Goal: Find specific page/section: Find specific page/section

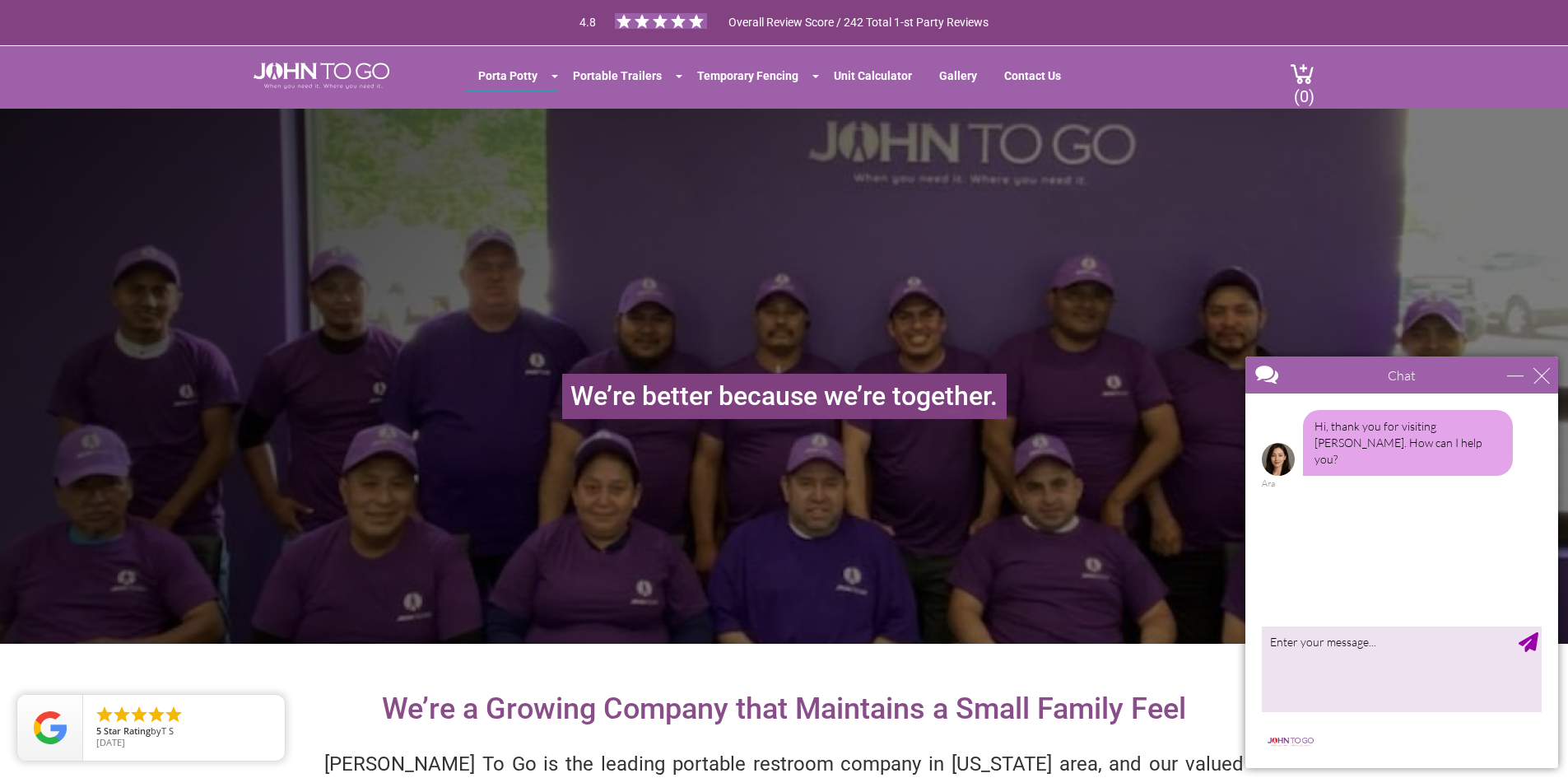
click at [1551, 381] on div "Chat" at bounding box center [1401, 376] width 312 height 37
click at [1546, 378] on div "close" at bounding box center [1541, 376] width 17 height 17
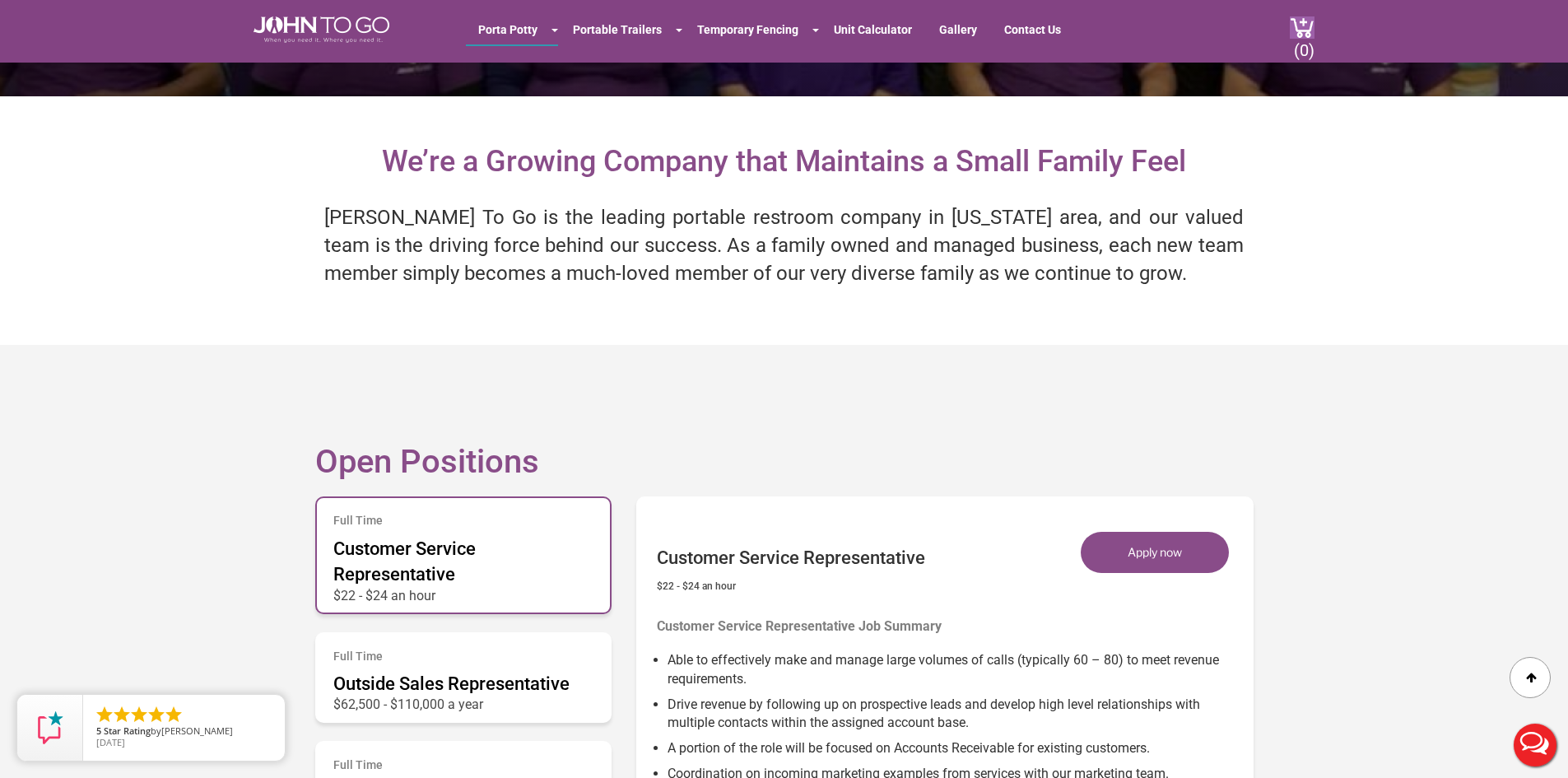
scroll to position [494, 0]
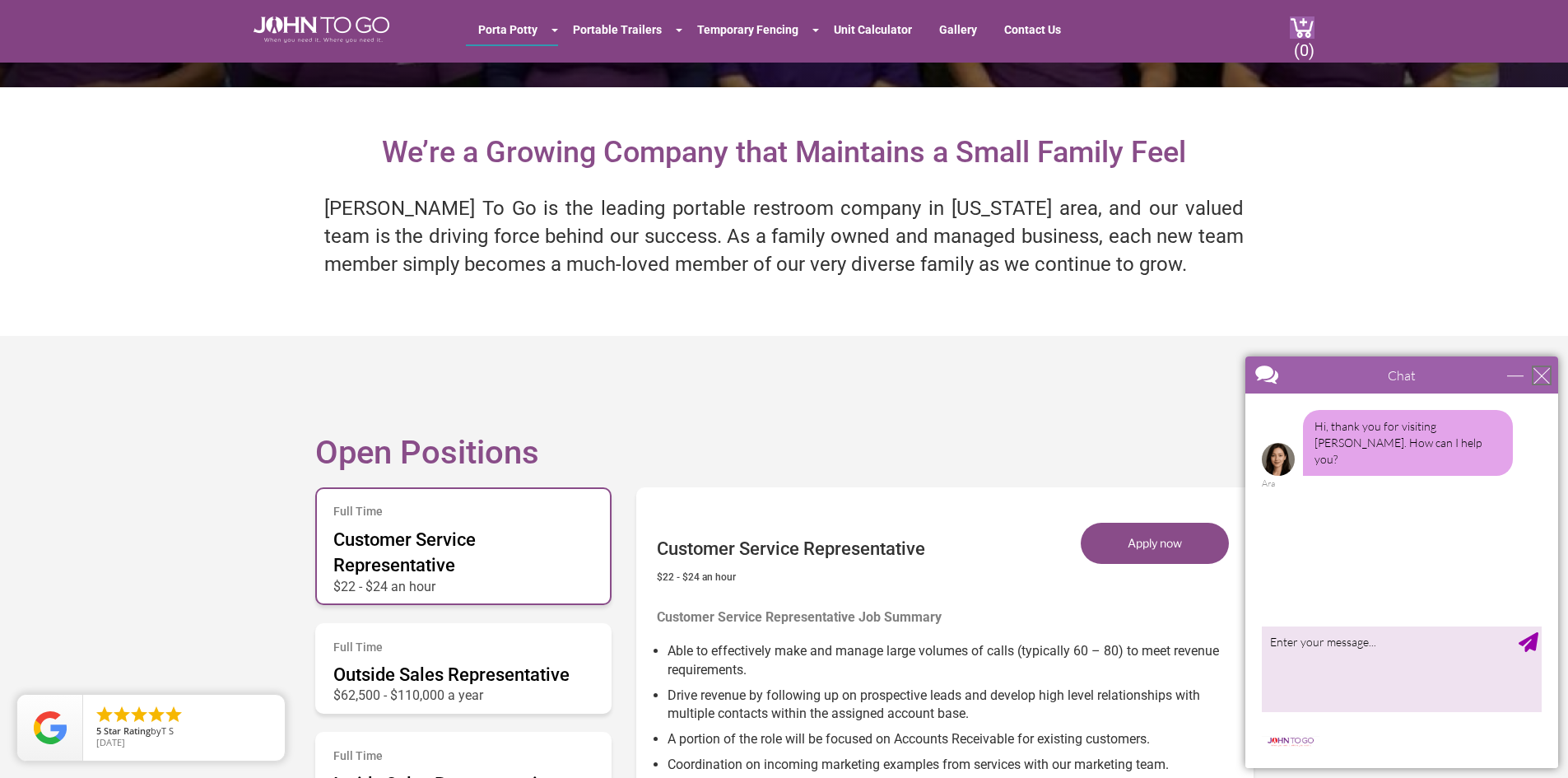
click at [1548, 378] on div "close" at bounding box center [1541, 376] width 17 height 17
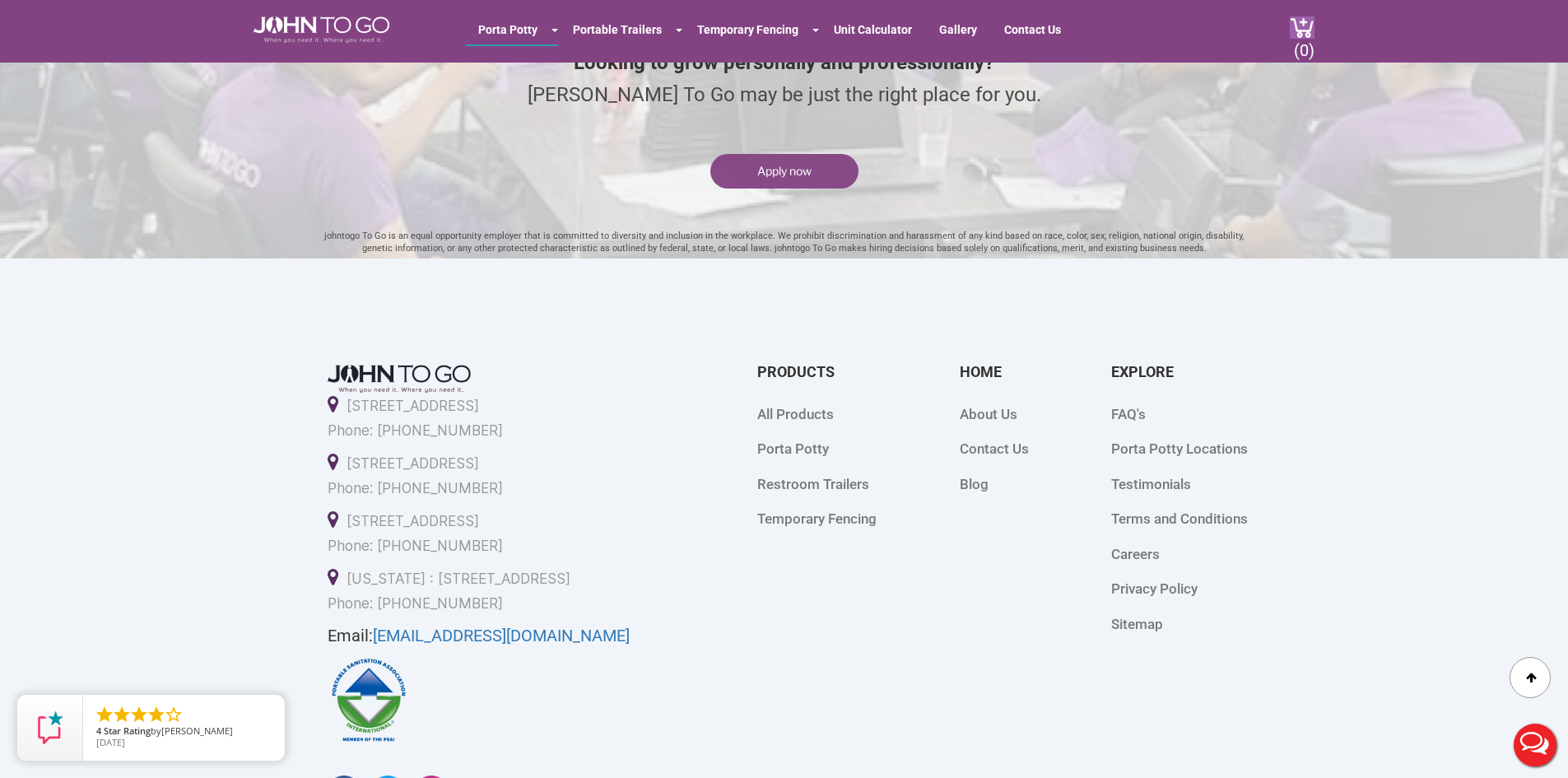
scroll to position [4365, 0]
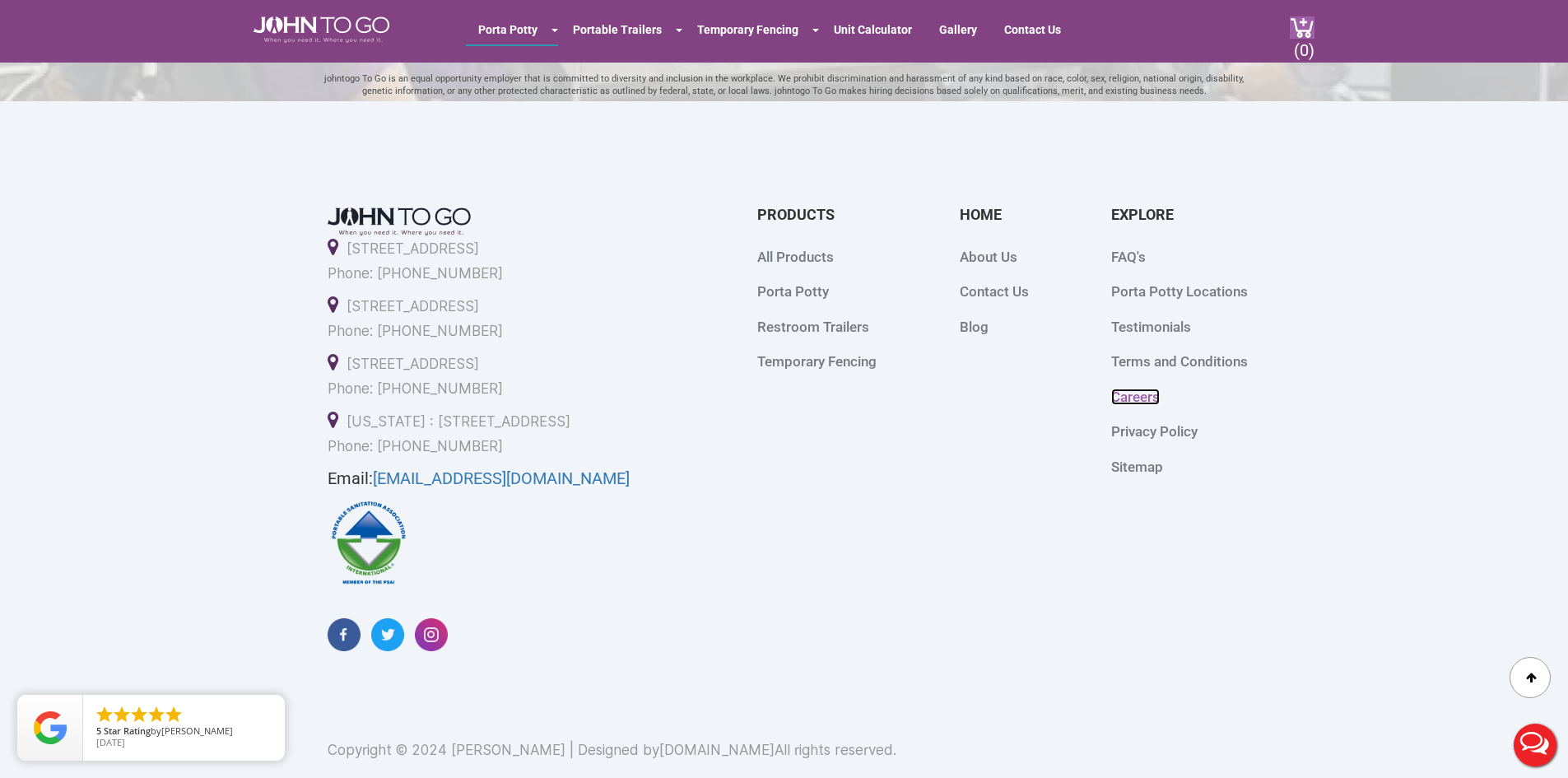
click at [1143, 401] on link "Careers" at bounding box center [1135, 396] width 48 height 17
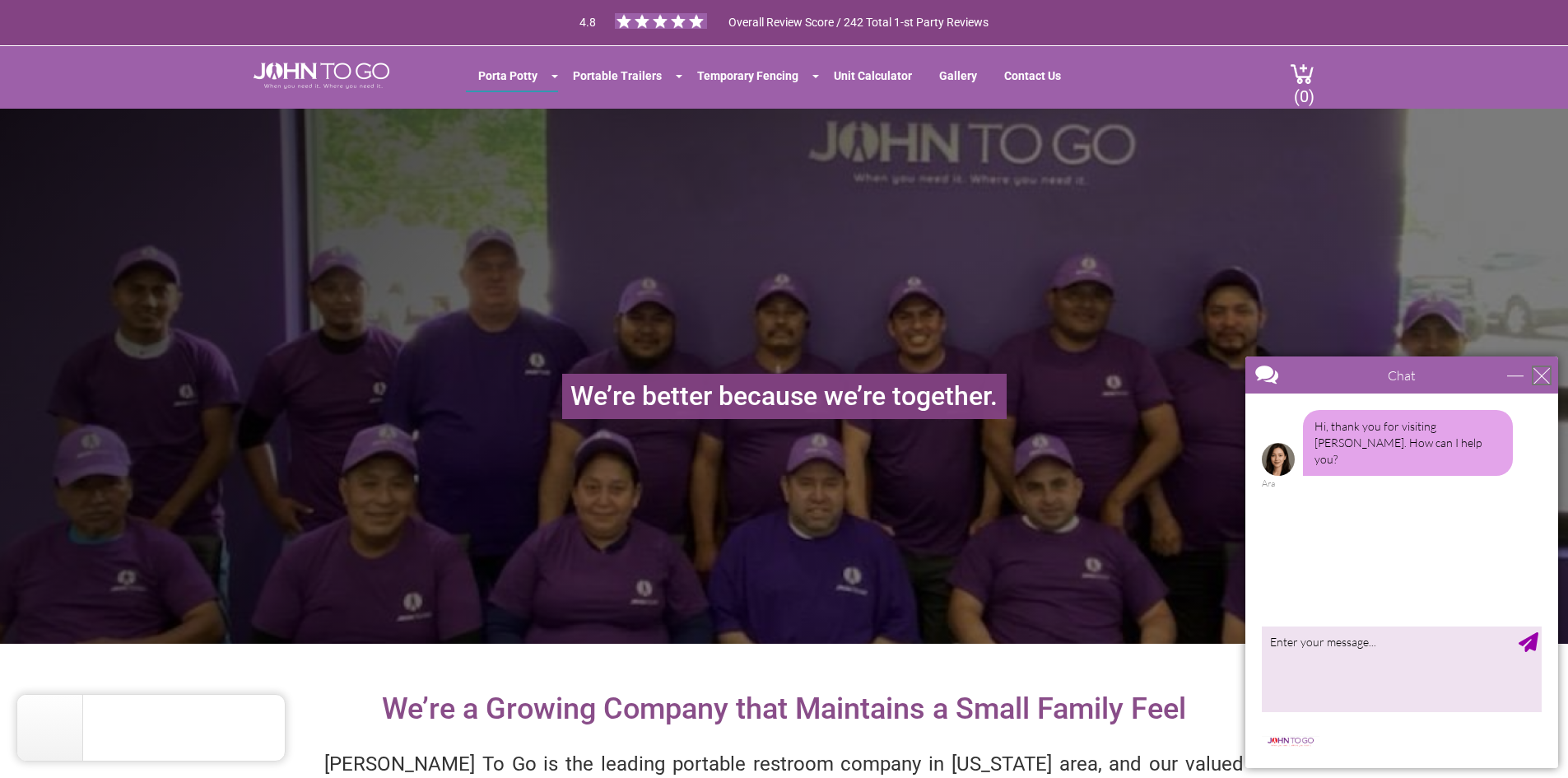
click at [1548, 378] on div "close" at bounding box center [1541, 376] width 17 height 17
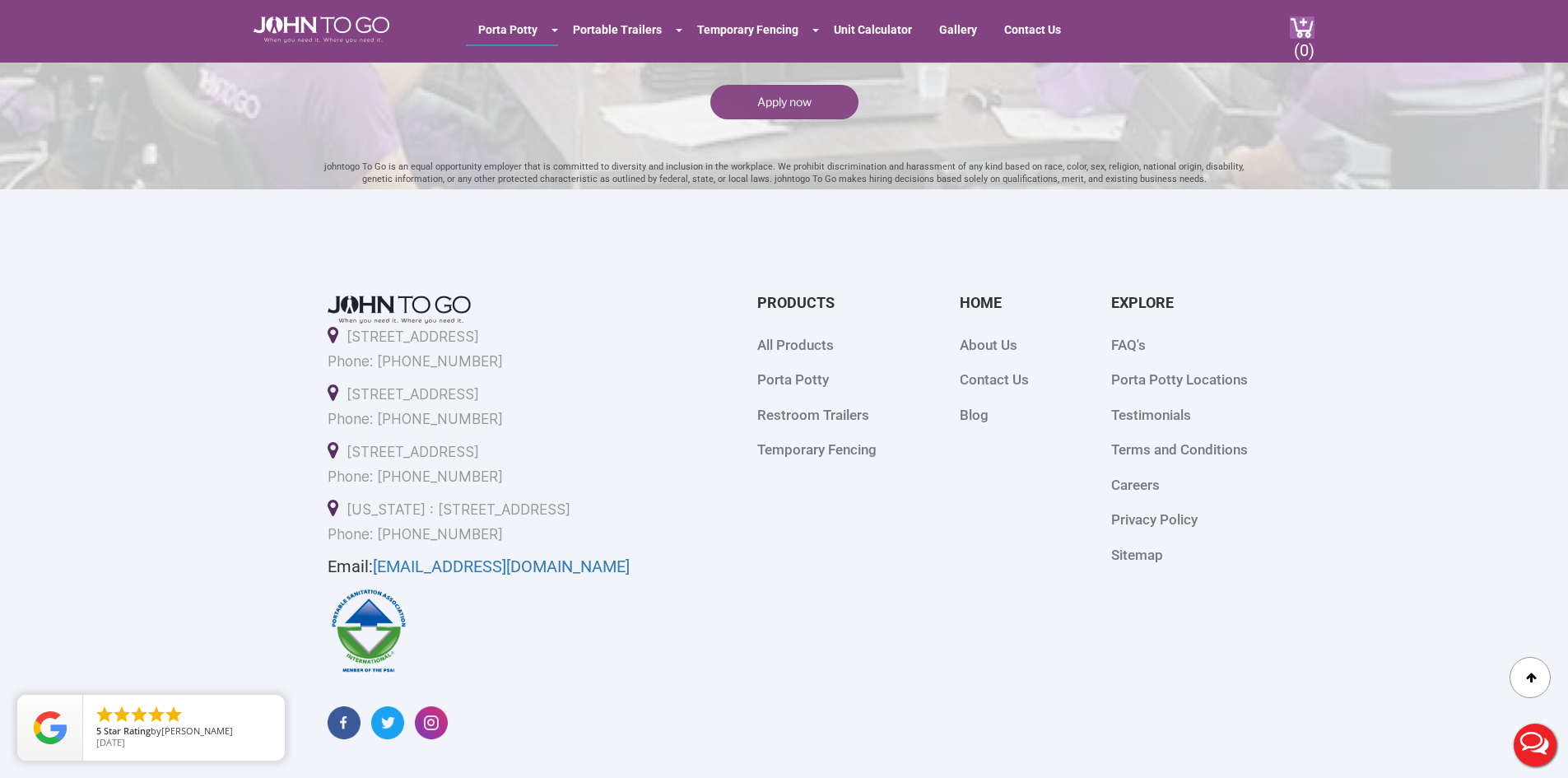
scroll to position [4399, 0]
